Goal: Use online tool/utility: Utilize a website feature to perform a specific function

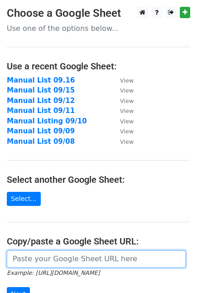
click at [57, 259] on input "url" at bounding box center [96, 258] width 179 height 17
paste input "[URL][DOMAIN_NAME]"
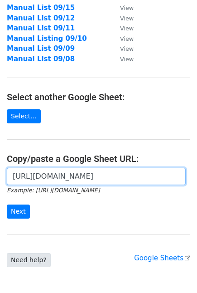
scroll to position [101, 0]
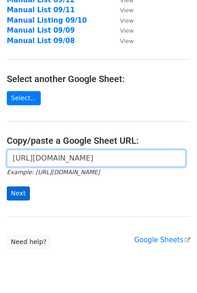
type input "[URL][DOMAIN_NAME]"
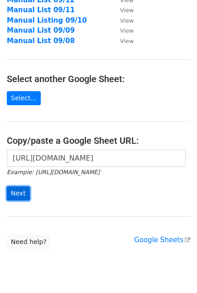
scroll to position [0, 0]
click at [23, 193] on input "Next" at bounding box center [18, 193] width 23 height 14
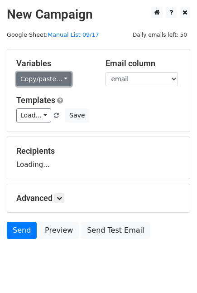
click at [52, 76] on link "Copy/paste..." at bounding box center [43, 79] width 55 height 14
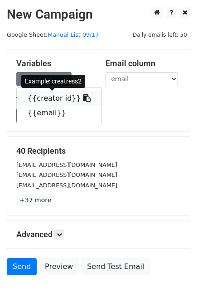
click at [53, 98] on link "{{creator id}}" at bounding box center [59, 98] width 85 height 15
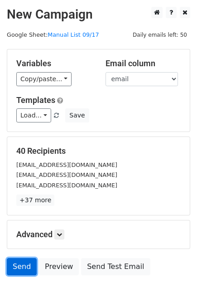
click at [15, 268] on link "Send" at bounding box center [22, 266] width 30 height 17
